Goal: Find specific page/section: Find specific page/section

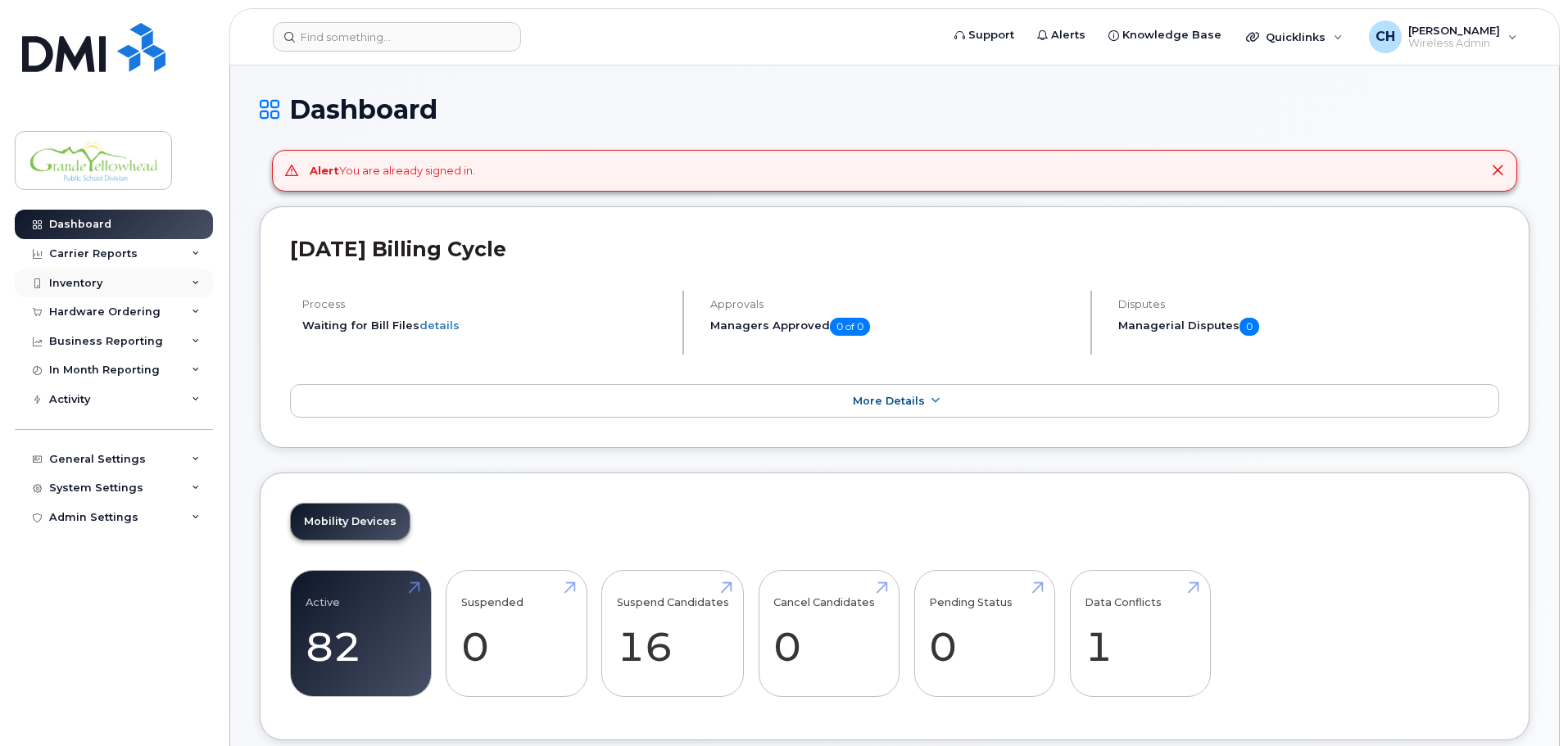
click at [171, 277] on div "Inventory" at bounding box center [114, 283] width 198 height 29
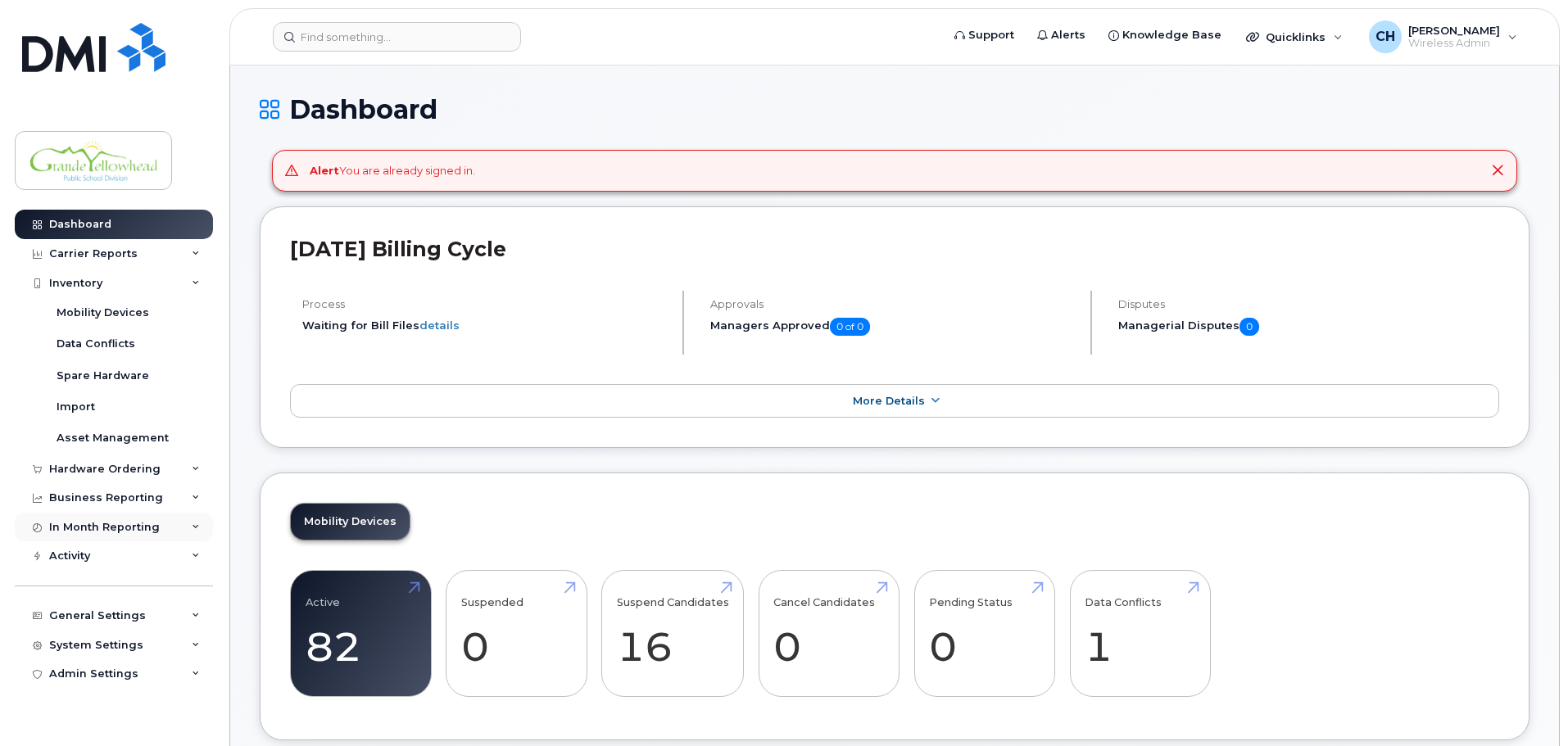
click at [197, 531] on icon at bounding box center [195, 527] width 8 height 8
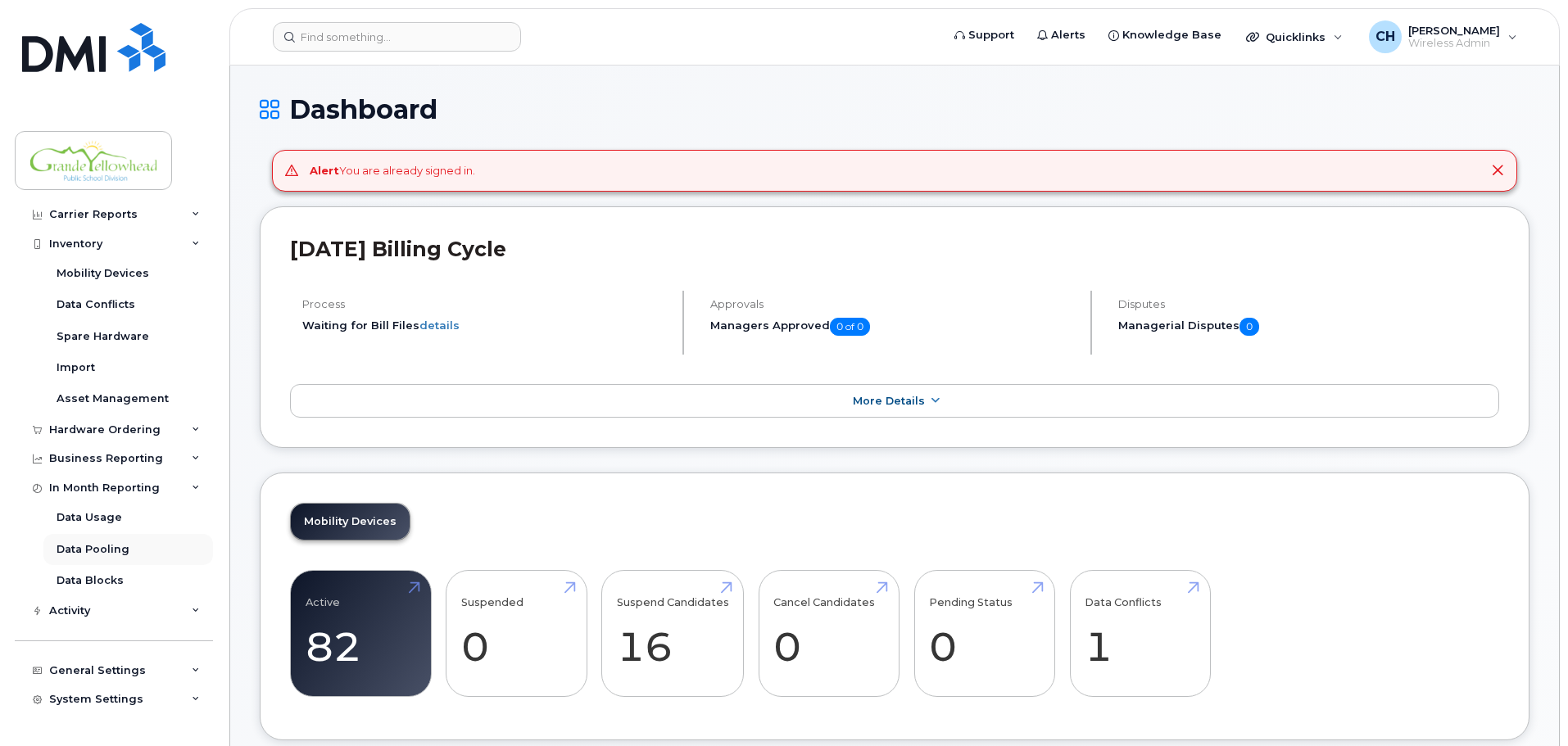
scroll to position [60, 0]
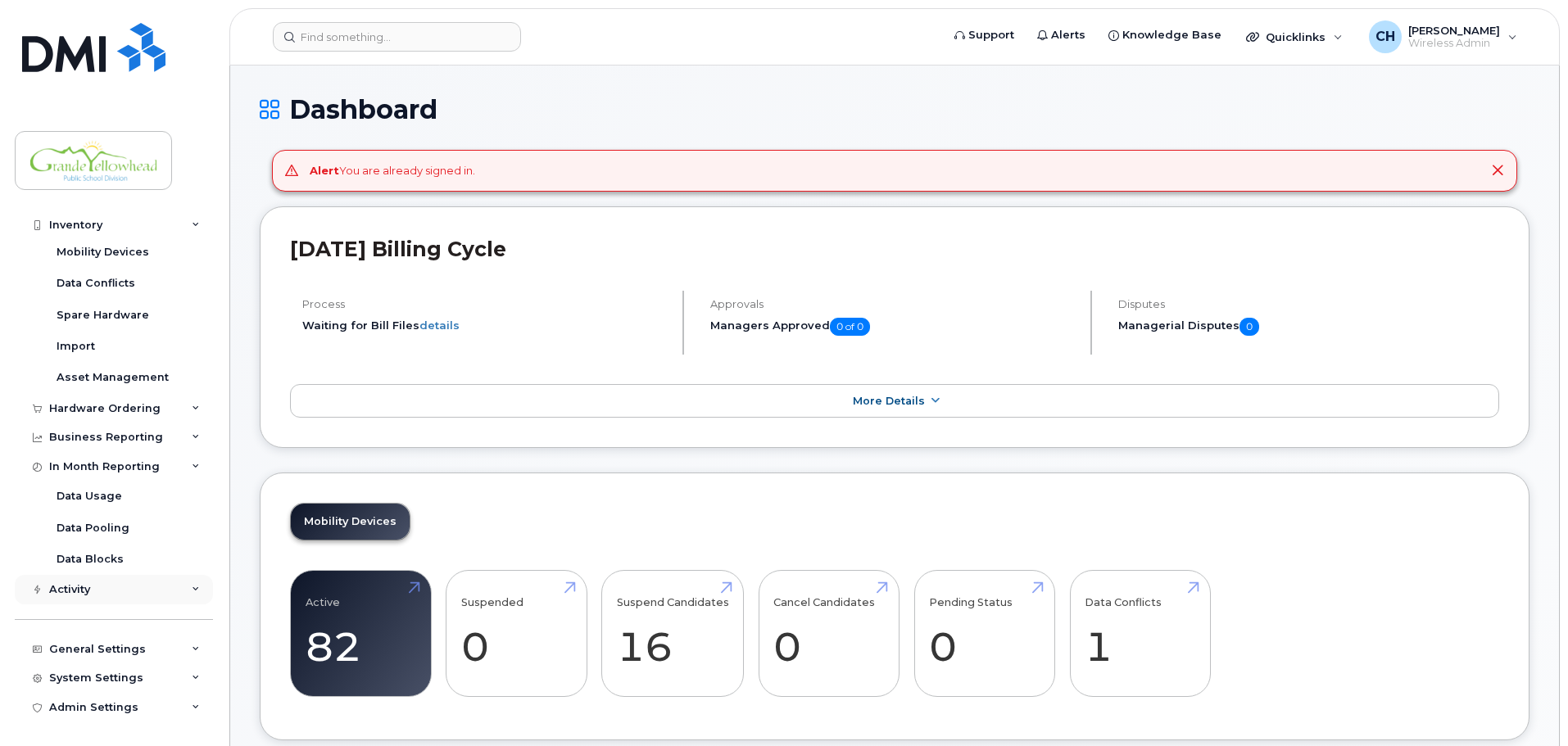
click at [178, 598] on div "Activity" at bounding box center [114, 589] width 198 height 29
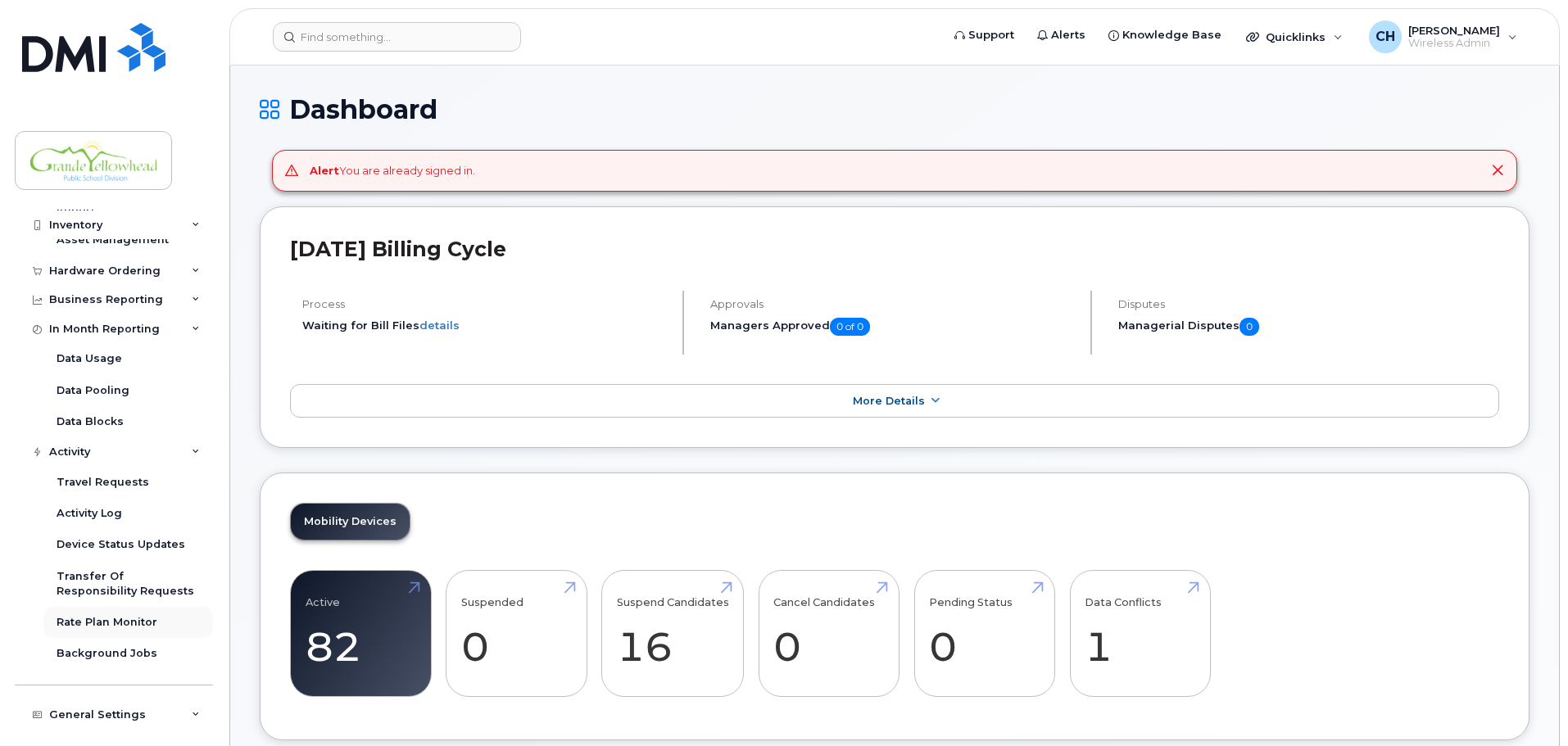
scroll to position [224, 0]
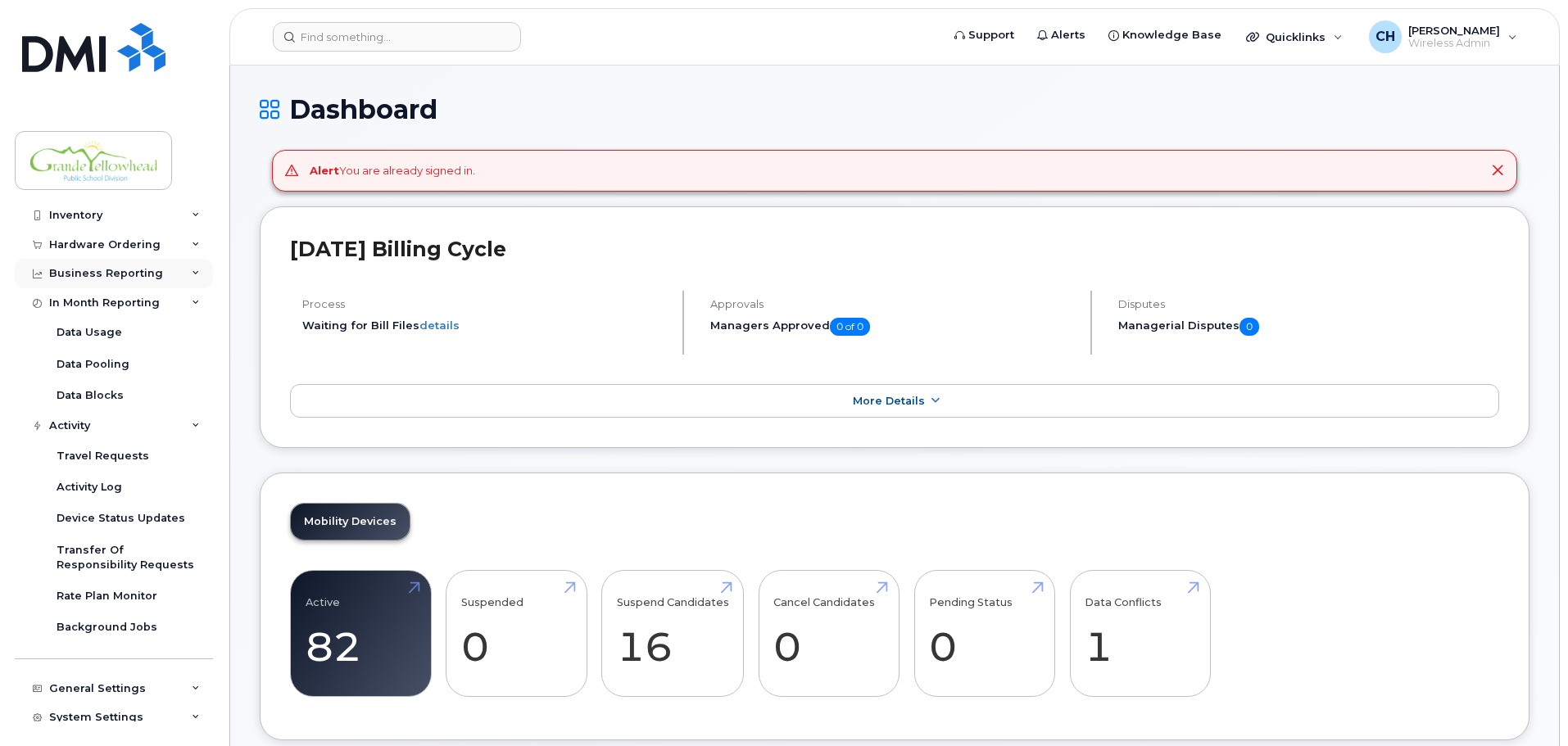
click at [169, 268] on div "Business Reporting" at bounding box center [114, 274] width 198 height 29
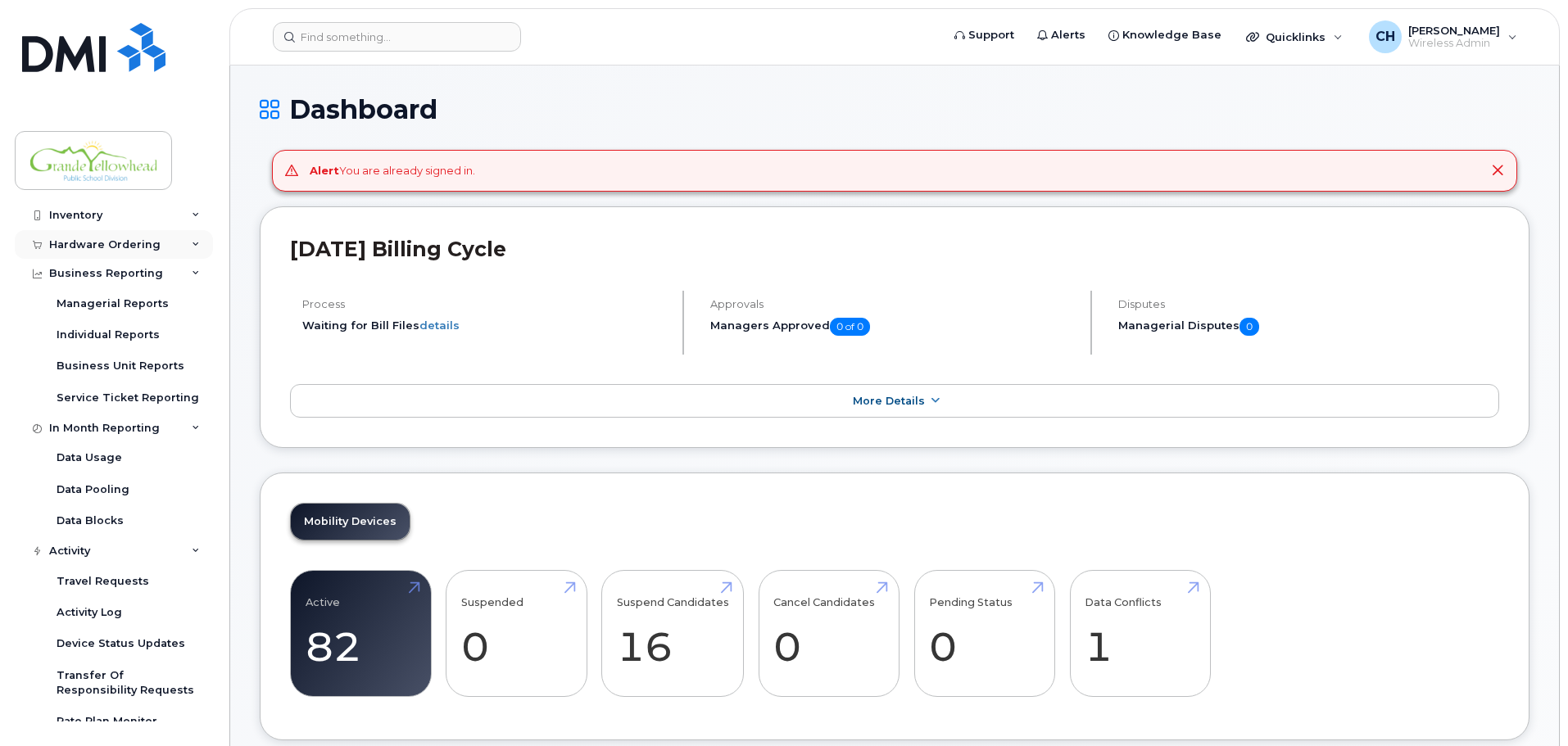
click at [172, 243] on div "Hardware Ordering" at bounding box center [114, 244] width 198 height 29
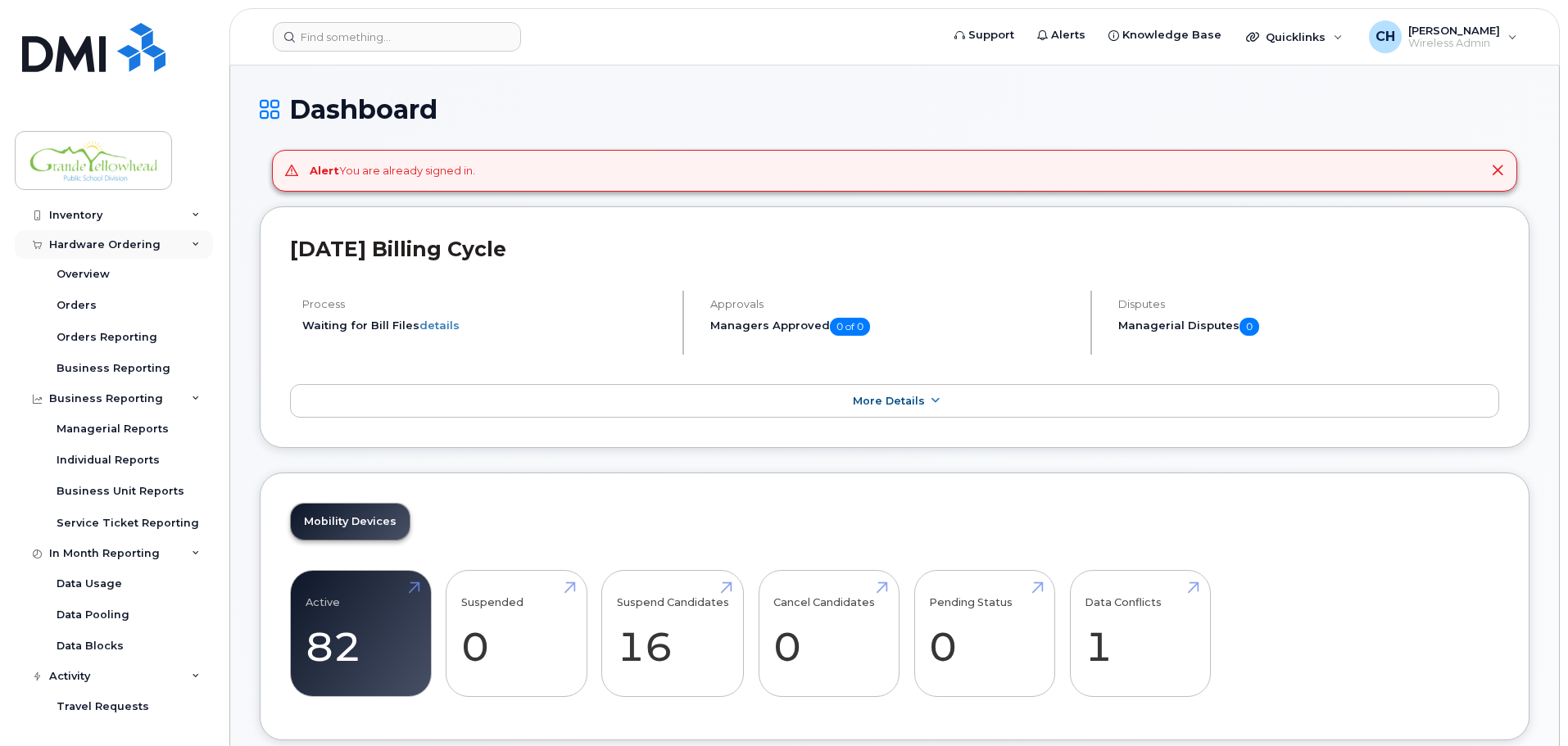
click at [178, 220] on div "Inventory" at bounding box center [114, 215] width 198 height 29
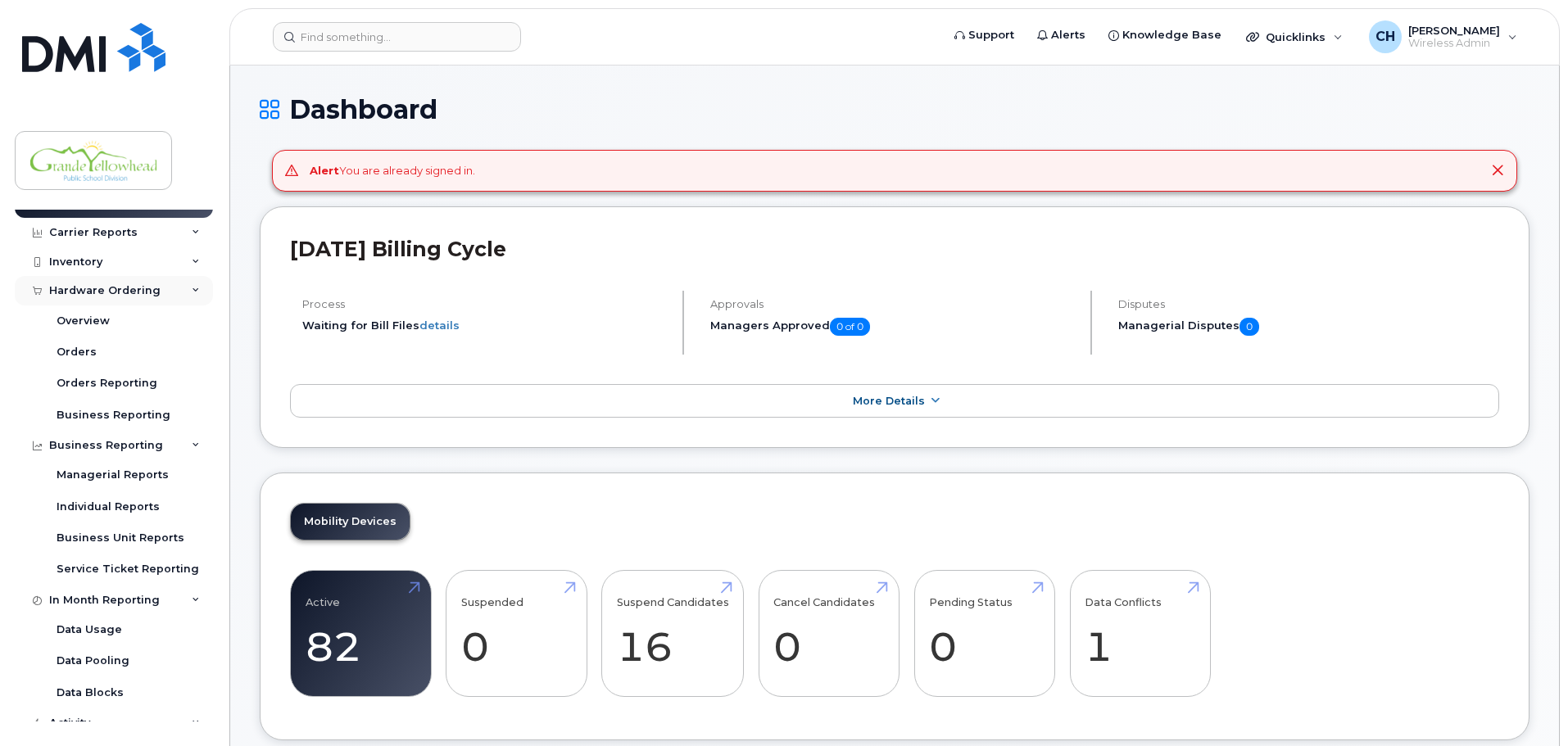
scroll to position [0, 0]
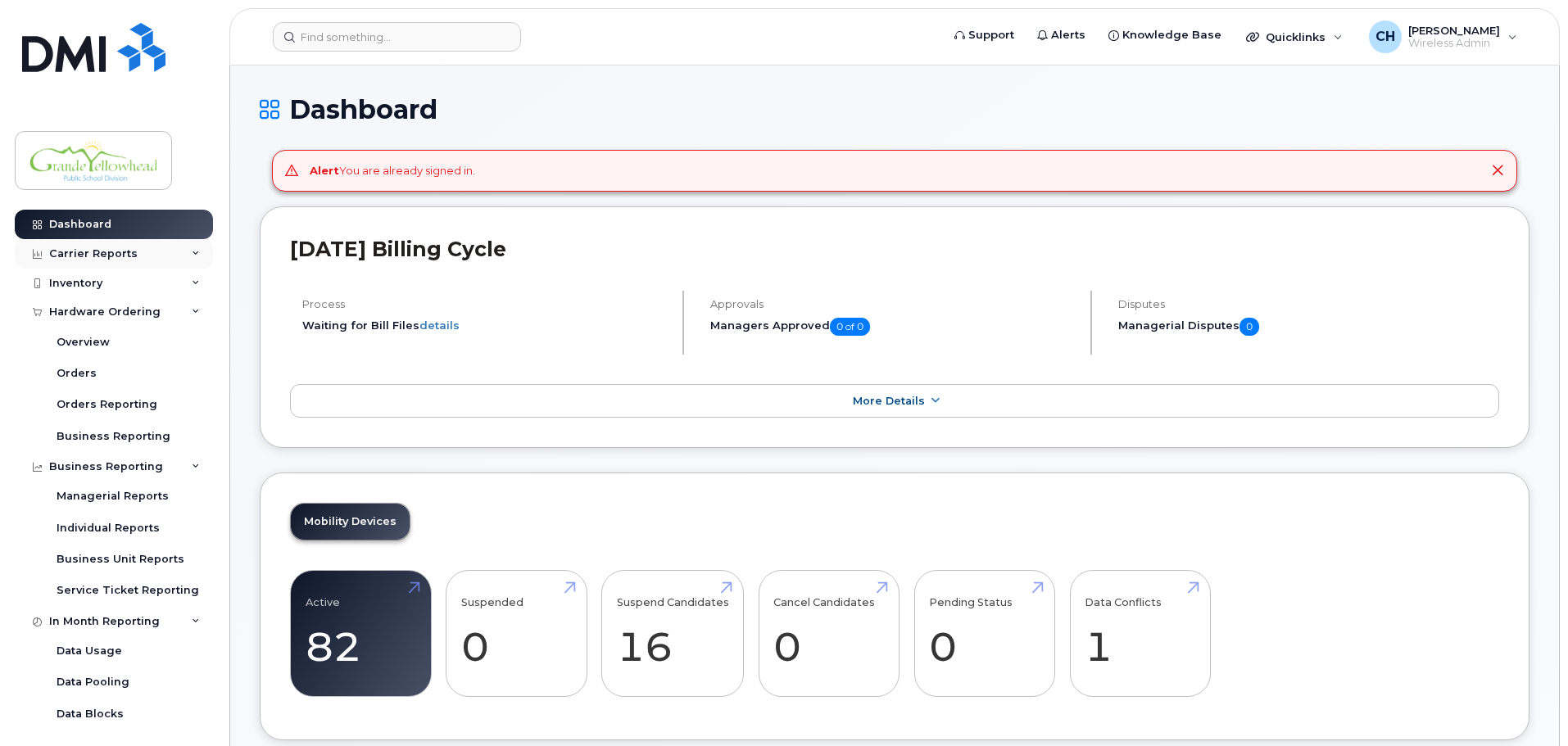
click at [186, 257] on div "Carrier Reports" at bounding box center [114, 254] width 198 height 29
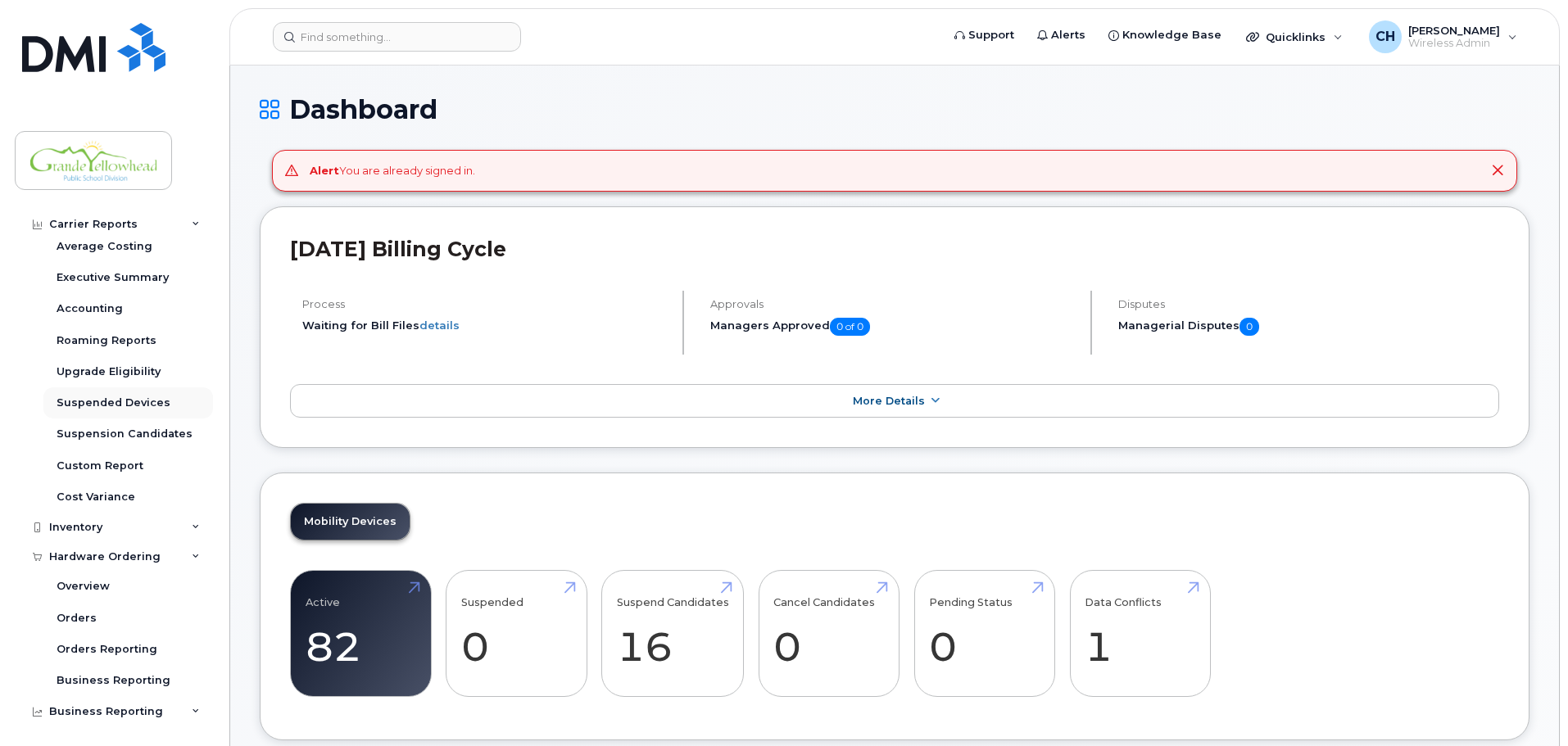
scroll to position [164, 0]
click at [117, 439] on div "Suspension Candidates" at bounding box center [124, 434] width 136 height 15
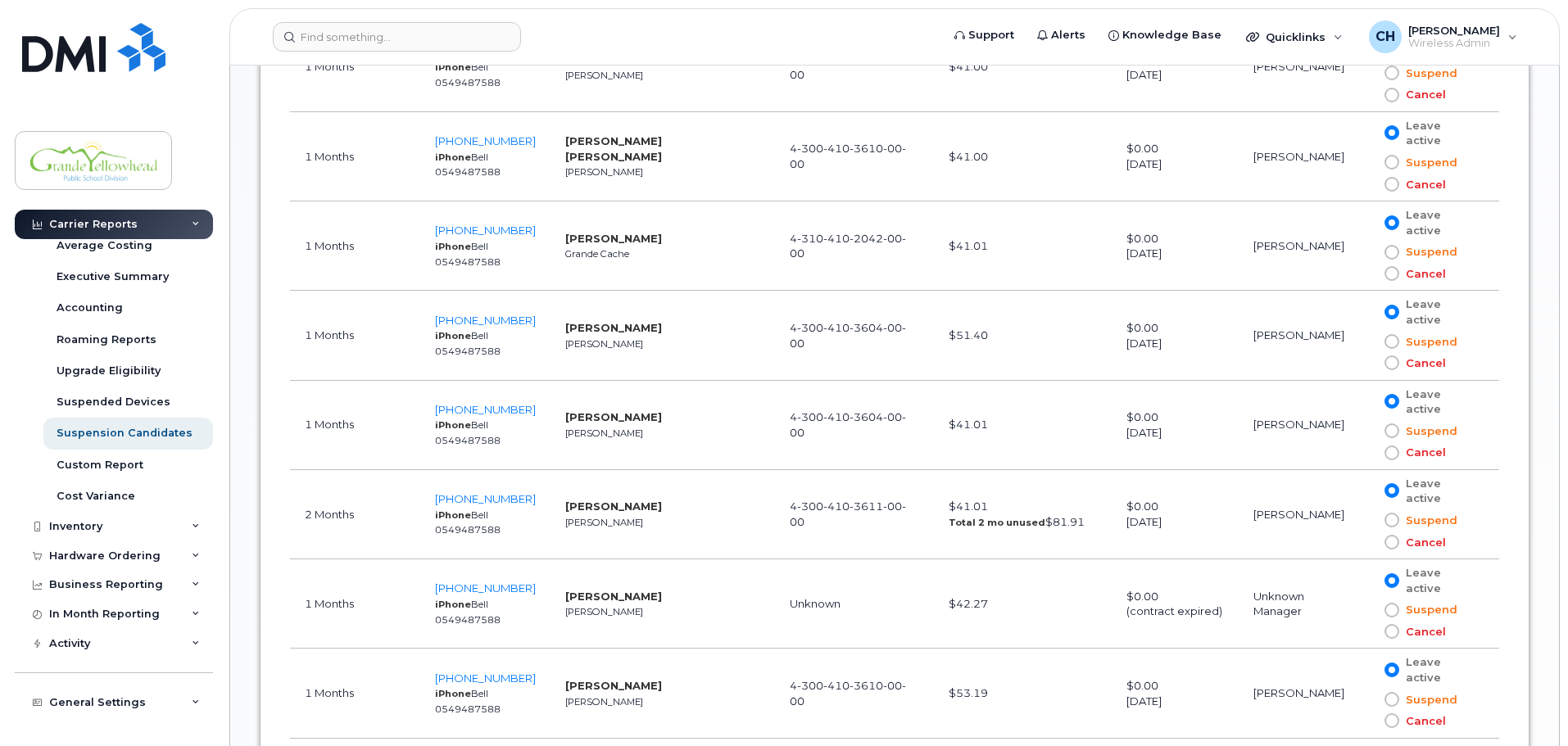
scroll to position [946, 0]
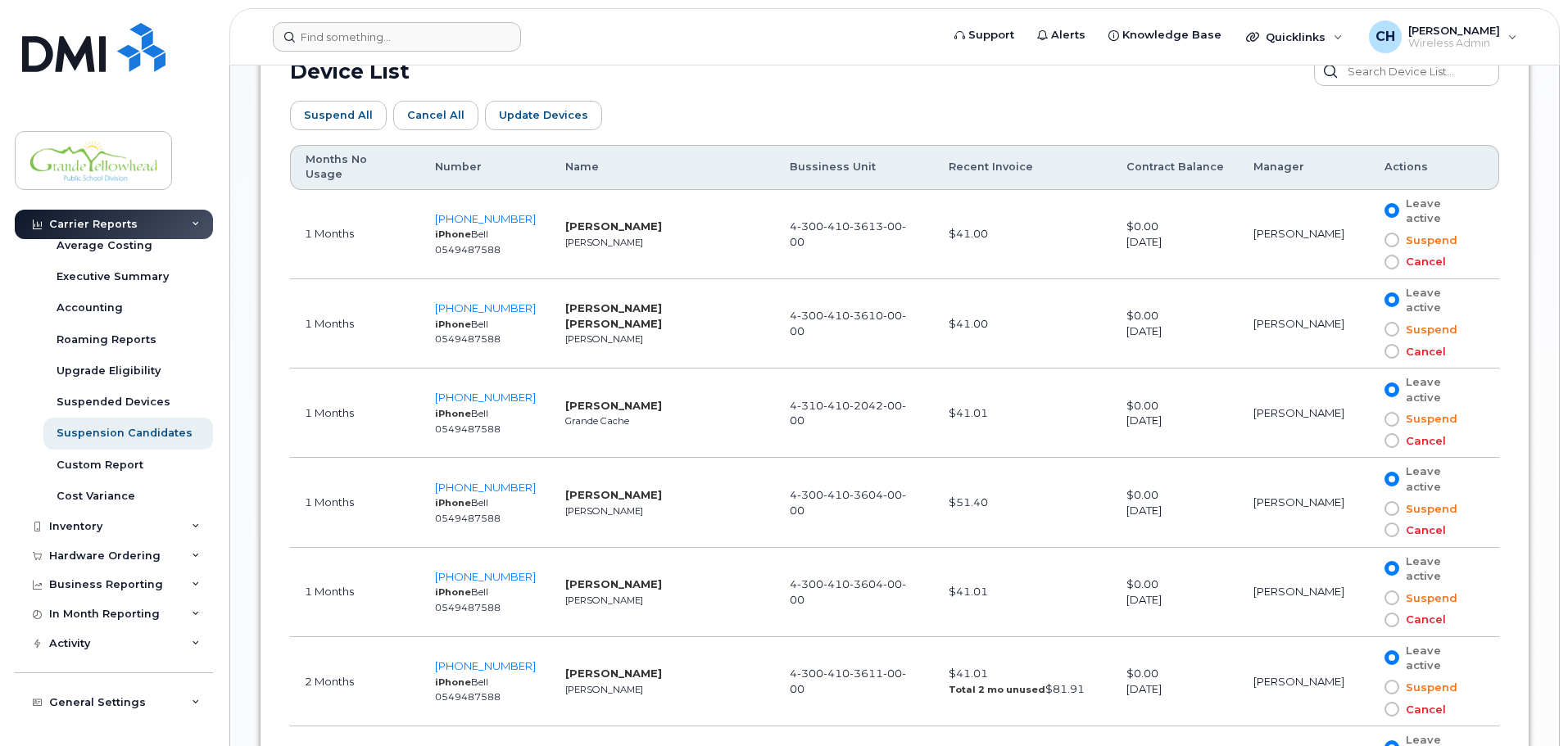
click at [438, 50] on header "Support Alerts Knowledge Base Quicklinks Suspend / Cancel Device Change SIM Car…" at bounding box center [894, 37] width 1330 height 58
click at [437, 46] on input at bounding box center [396, 36] width 248 height 29
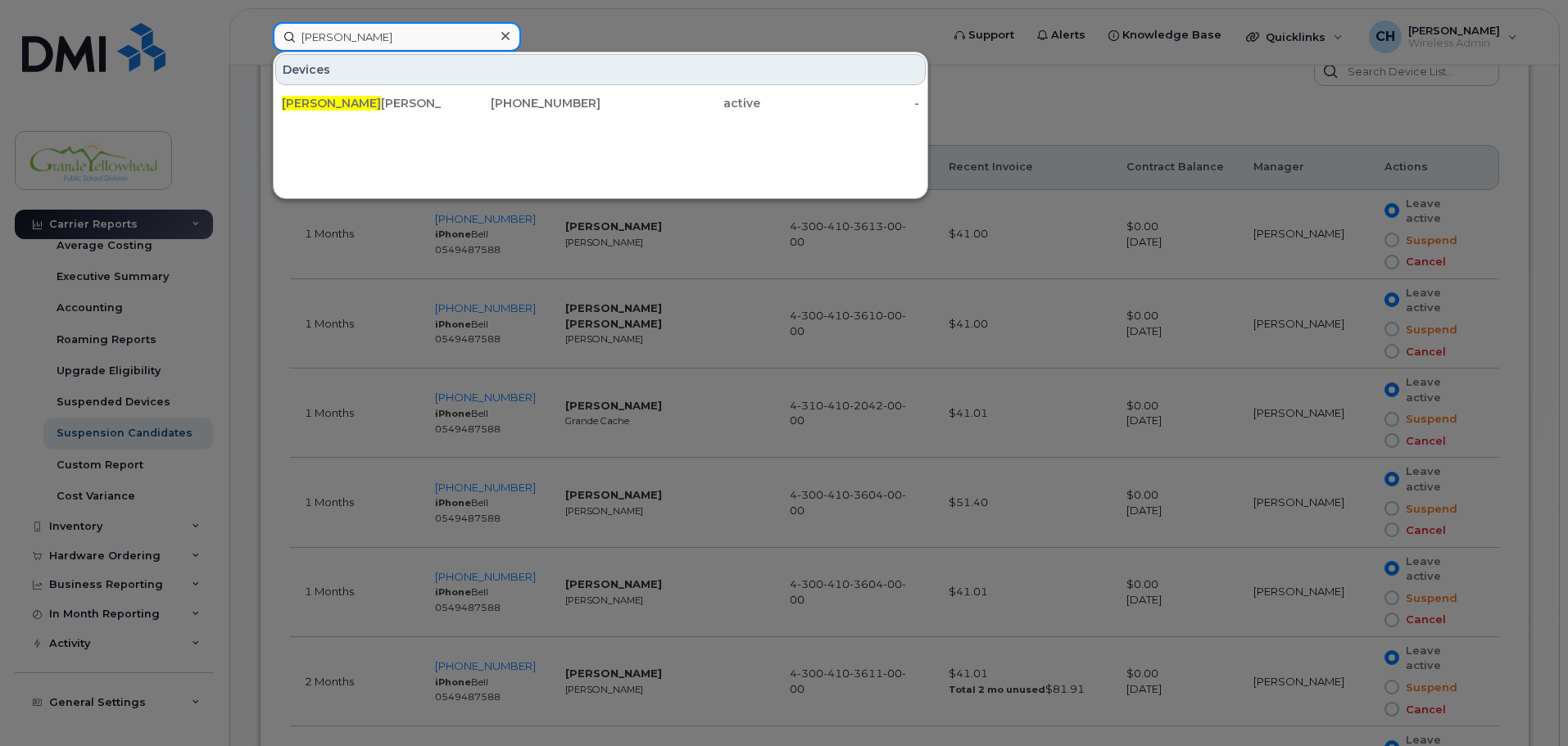
type input "[PERSON_NAME]"
click at [652, 15] on div at bounding box center [784, 373] width 1568 height 746
